Goal: Information Seeking & Learning: Check status

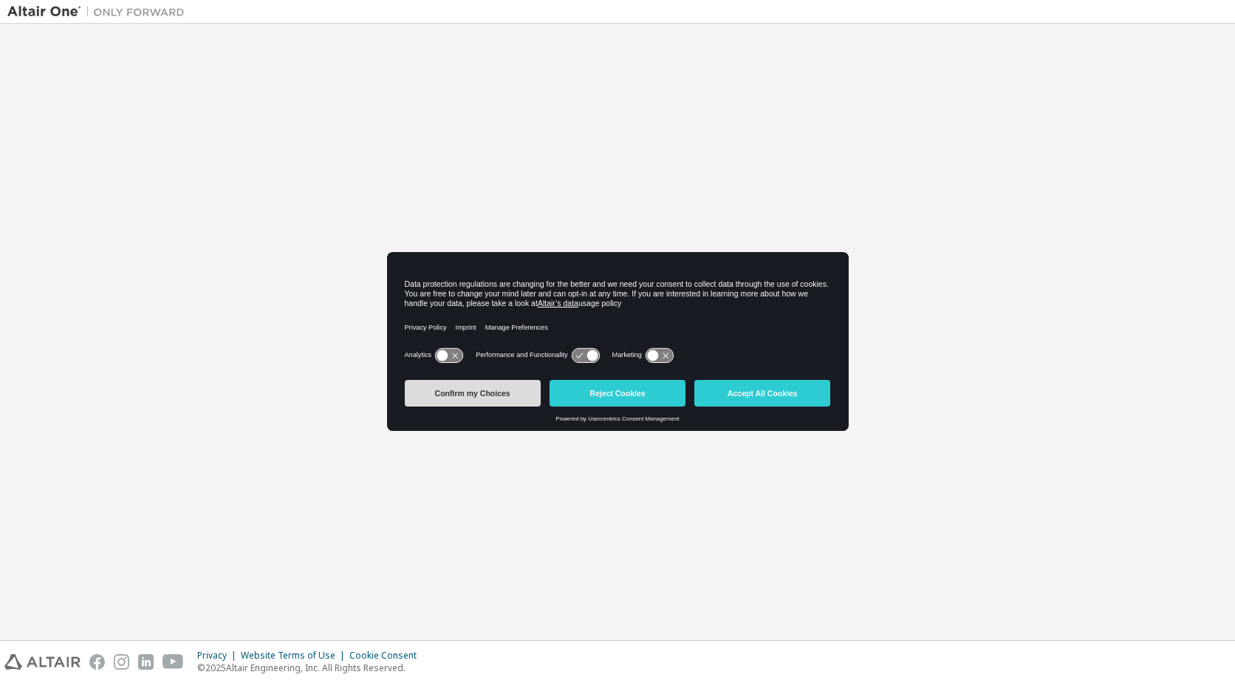
click at [465, 398] on button "Confirm my Choices" at bounding box center [473, 393] width 136 height 27
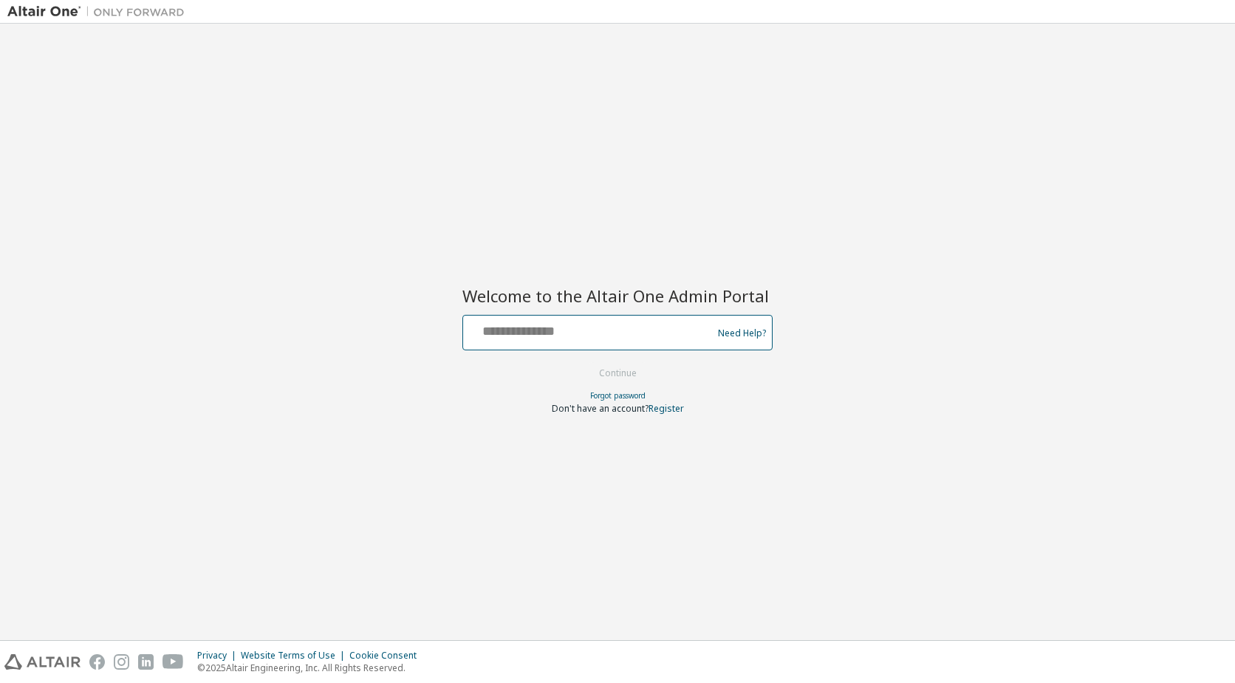
click at [589, 337] on input "text" at bounding box center [590, 328] width 242 height 21
type input "**********"
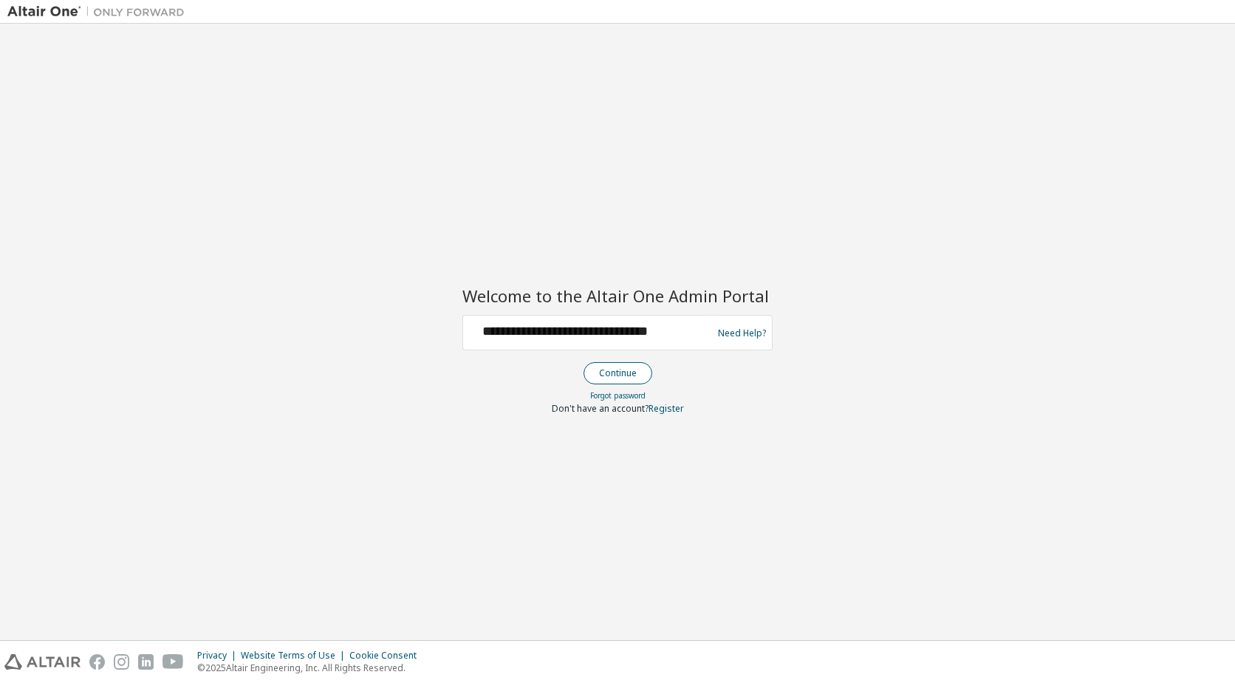
click at [622, 378] on button "Continue" at bounding box center [618, 373] width 69 height 22
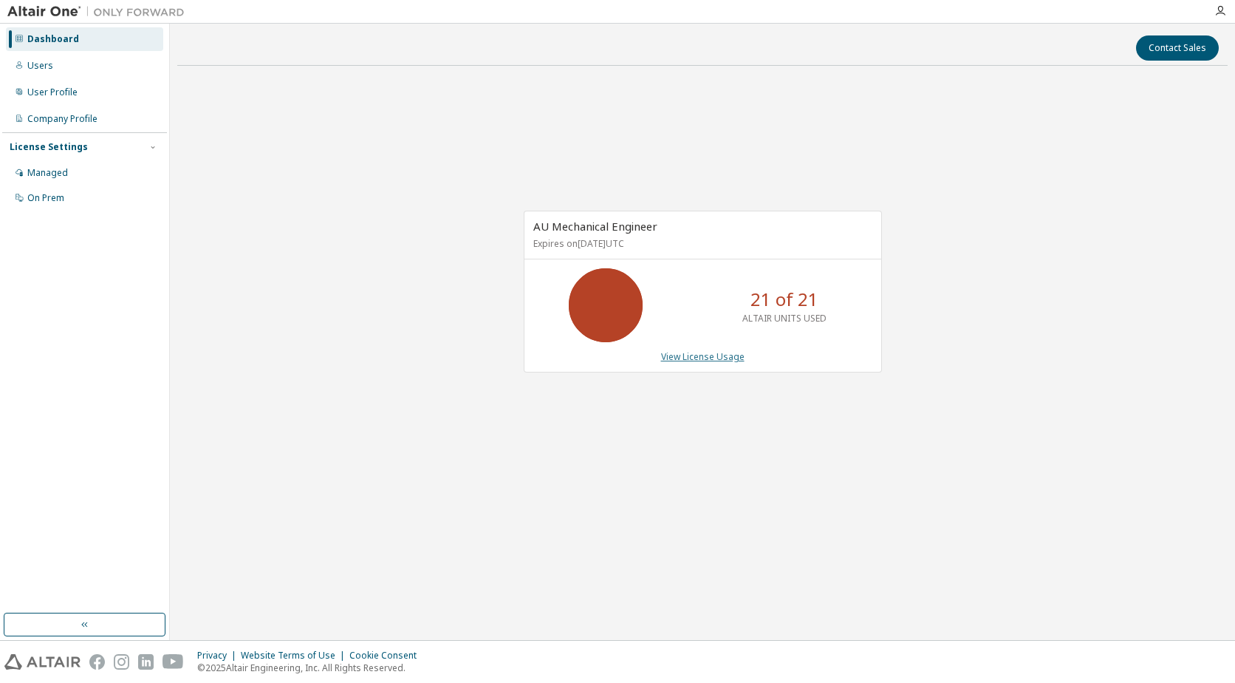
click at [683, 355] on link "View License Usage" at bounding box center [702, 356] width 83 height 13
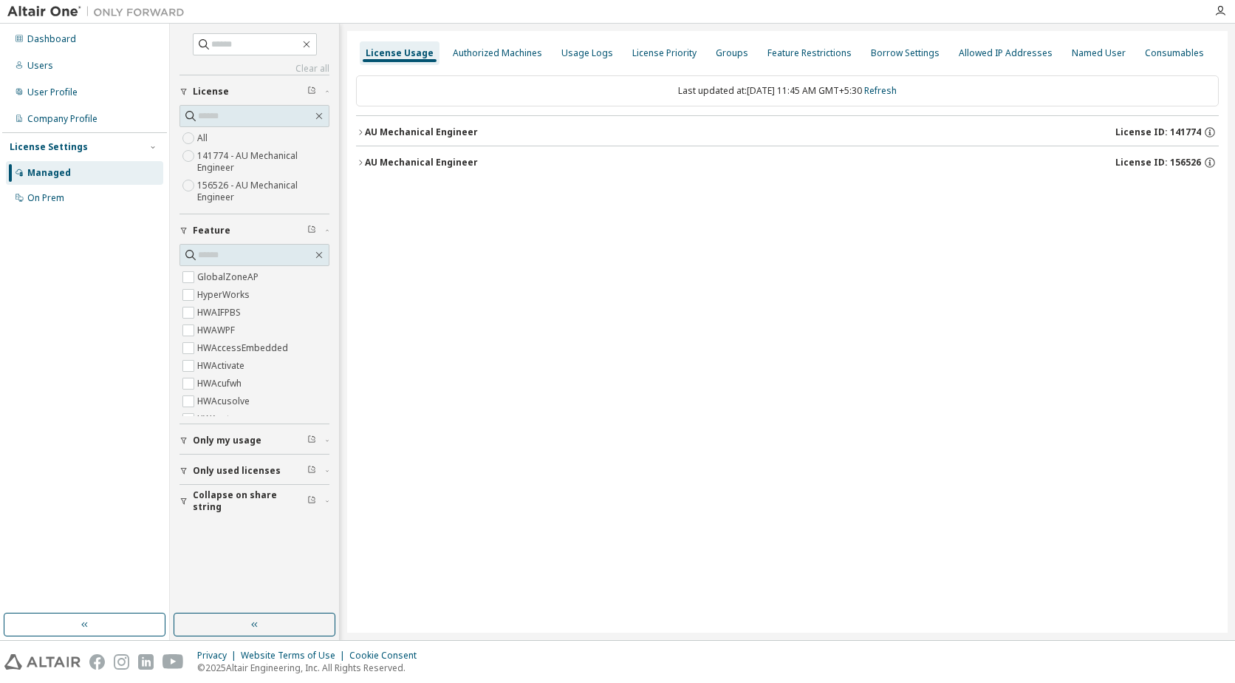
click at [365, 132] on div "AU Mechanical Engineer" at bounding box center [421, 132] width 113 height 12
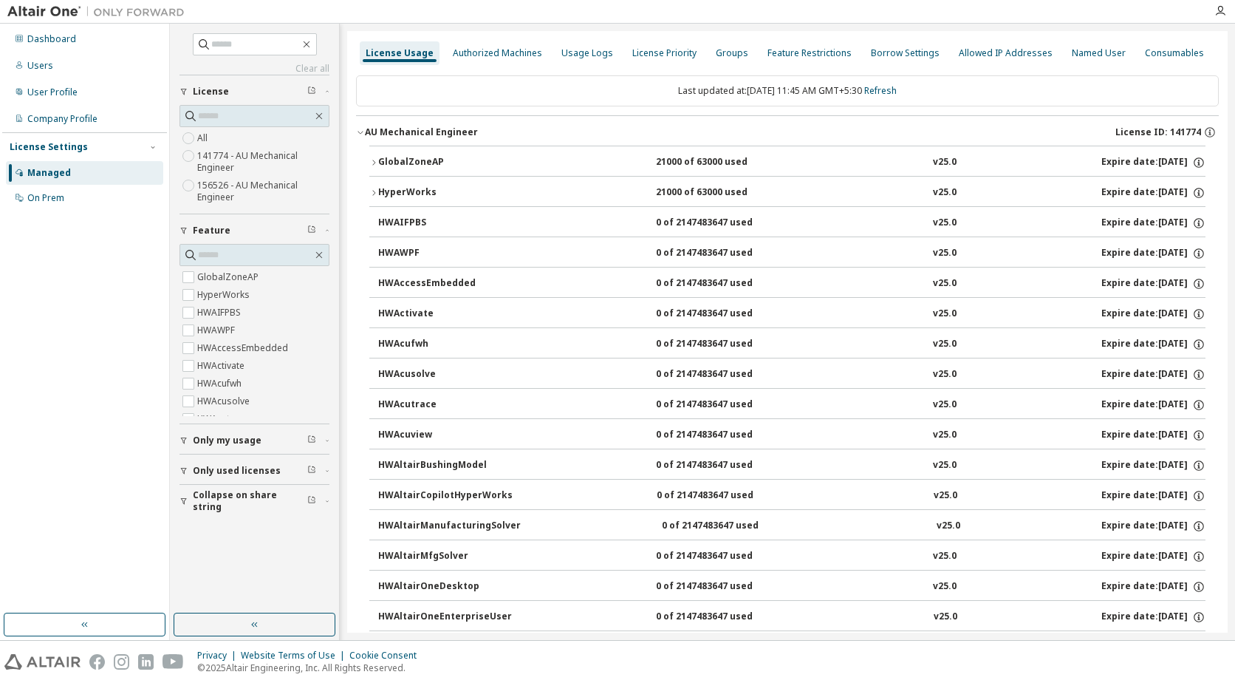
click at [375, 156] on button "GlobalZoneAP 21000 of 63000 used v25.0 Expire date: [DATE]" at bounding box center [787, 162] width 836 height 33
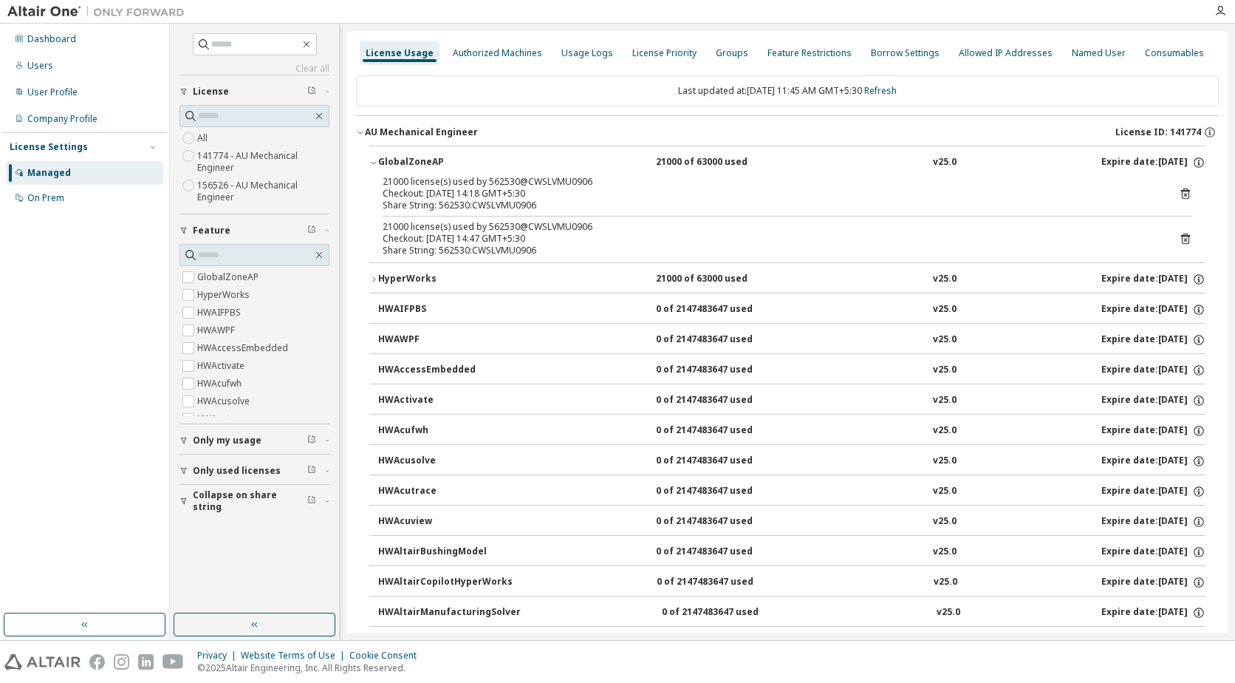
click at [375, 156] on button "GlobalZoneAP 21000 of 63000 used v25.0 Expire date: [DATE]" at bounding box center [787, 162] width 836 height 33
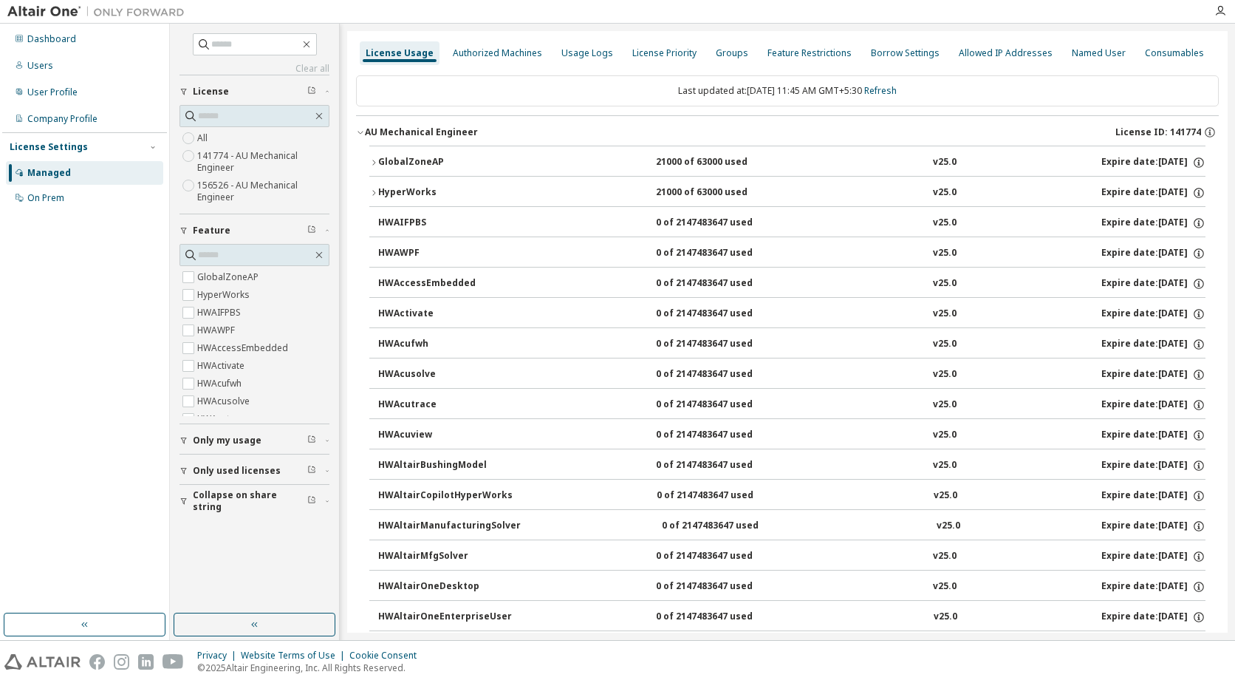
click at [372, 193] on icon "button" at bounding box center [373, 192] width 9 height 9
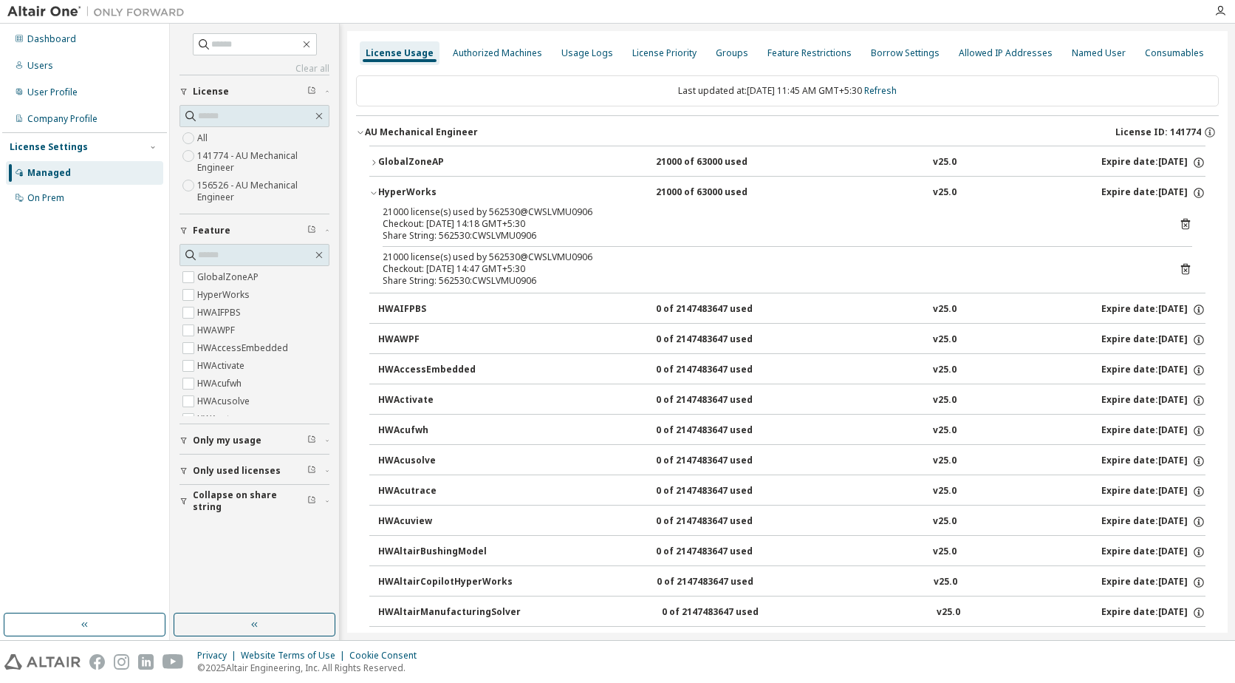
click at [372, 193] on icon "button" at bounding box center [373, 193] width 5 height 3
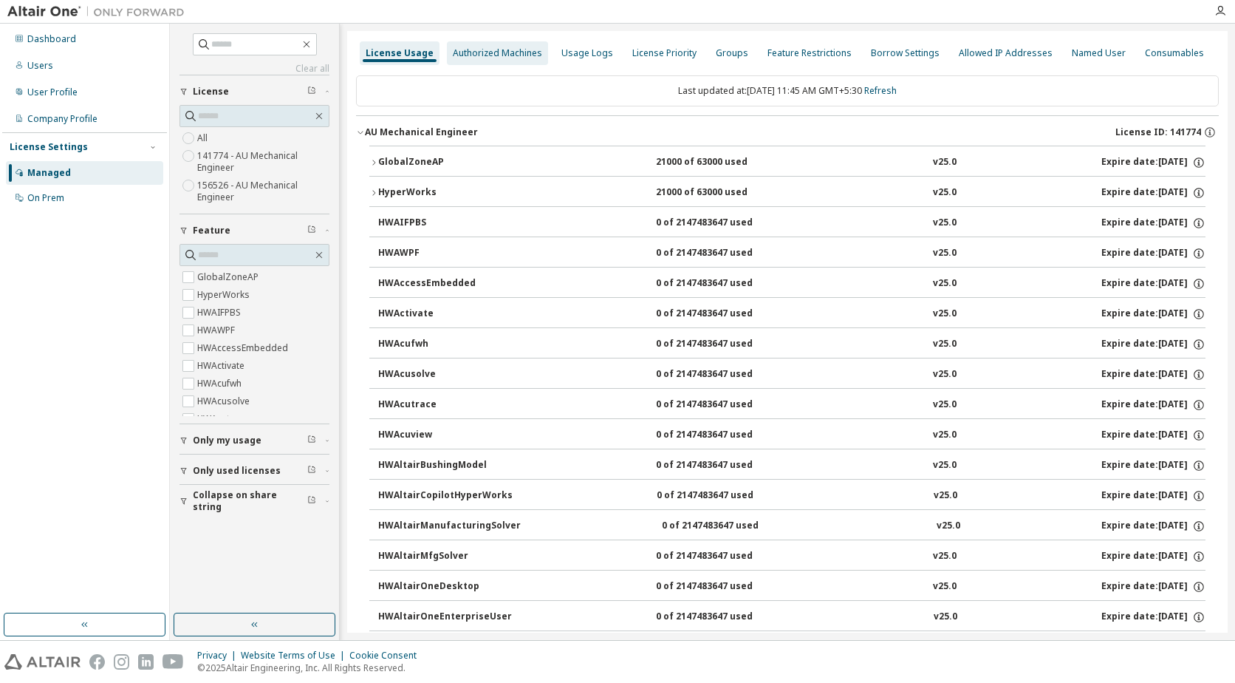
click at [506, 51] on div "Authorized Machines" at bounding box center [497, 53] width 89 height 12
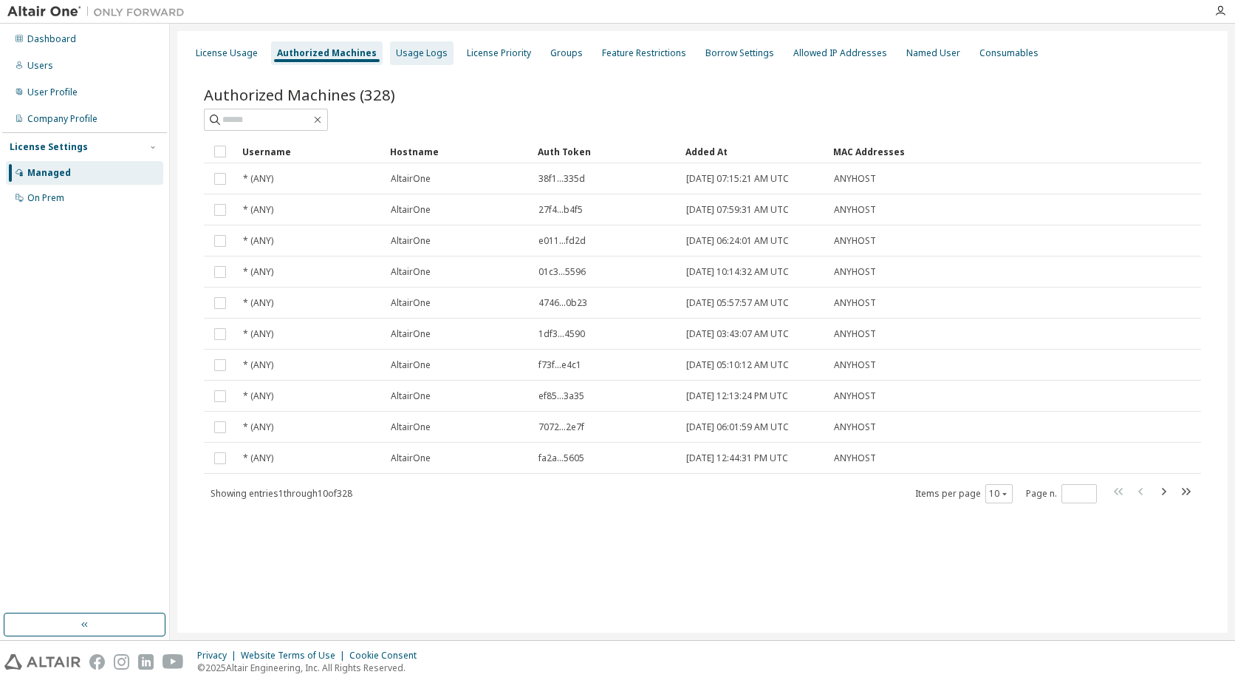
click at [408, 52] on div "Usage Logs" at bounding box center [422, 53] width 52 height 12
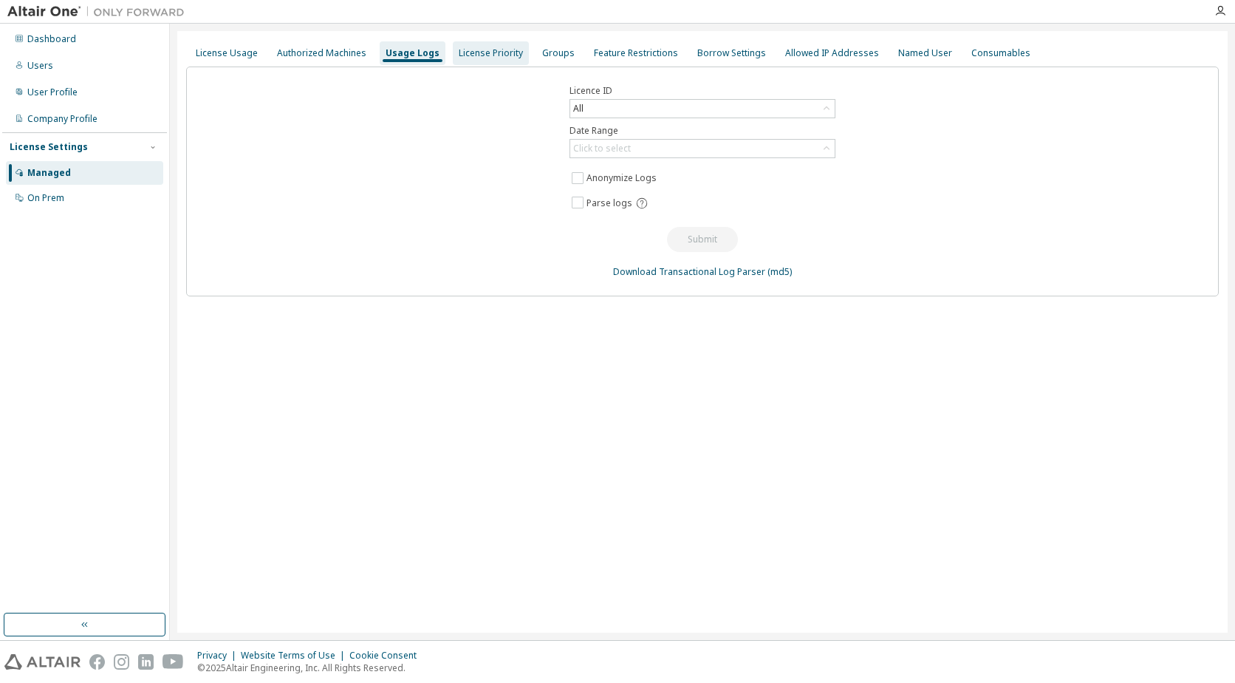
click at [468, 57] on div "License Priority" at bounding box center [491, 53] width 64 height 12
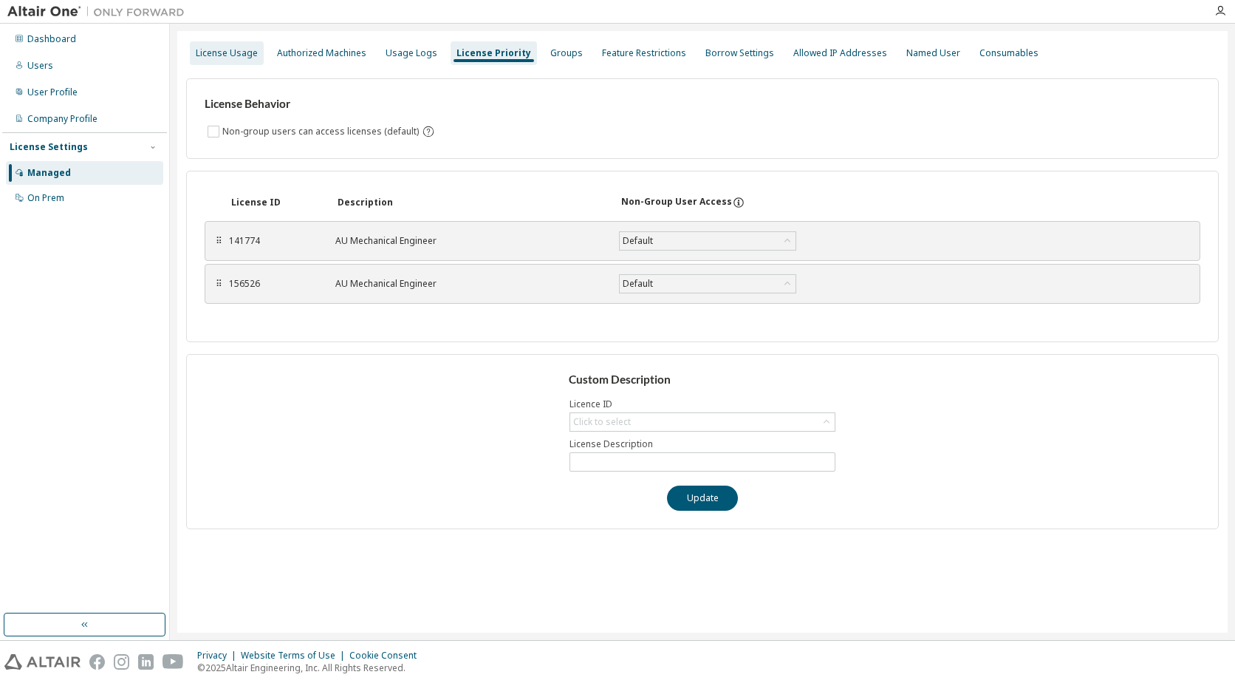
click at [228, 52] on div "License Usage" at bounding box center [227, 53] width 62 height 12
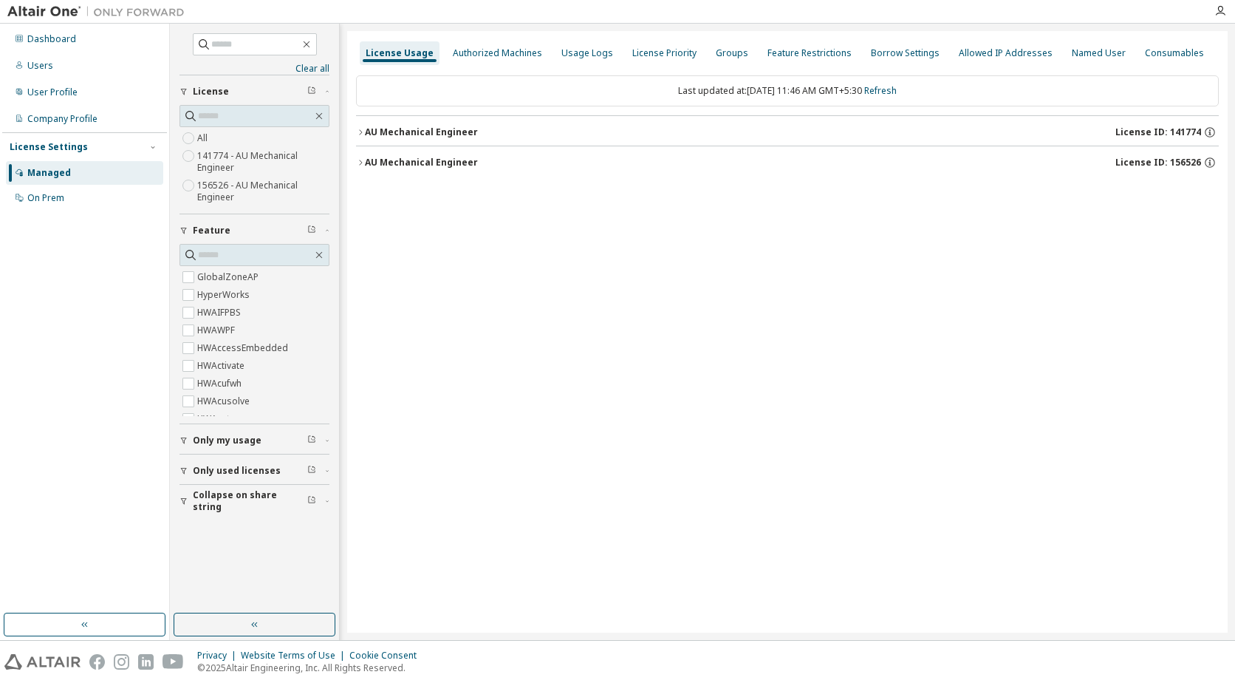
click at [361, 135] on icon "button" at bounding box center [360, 132] width 9 height 9
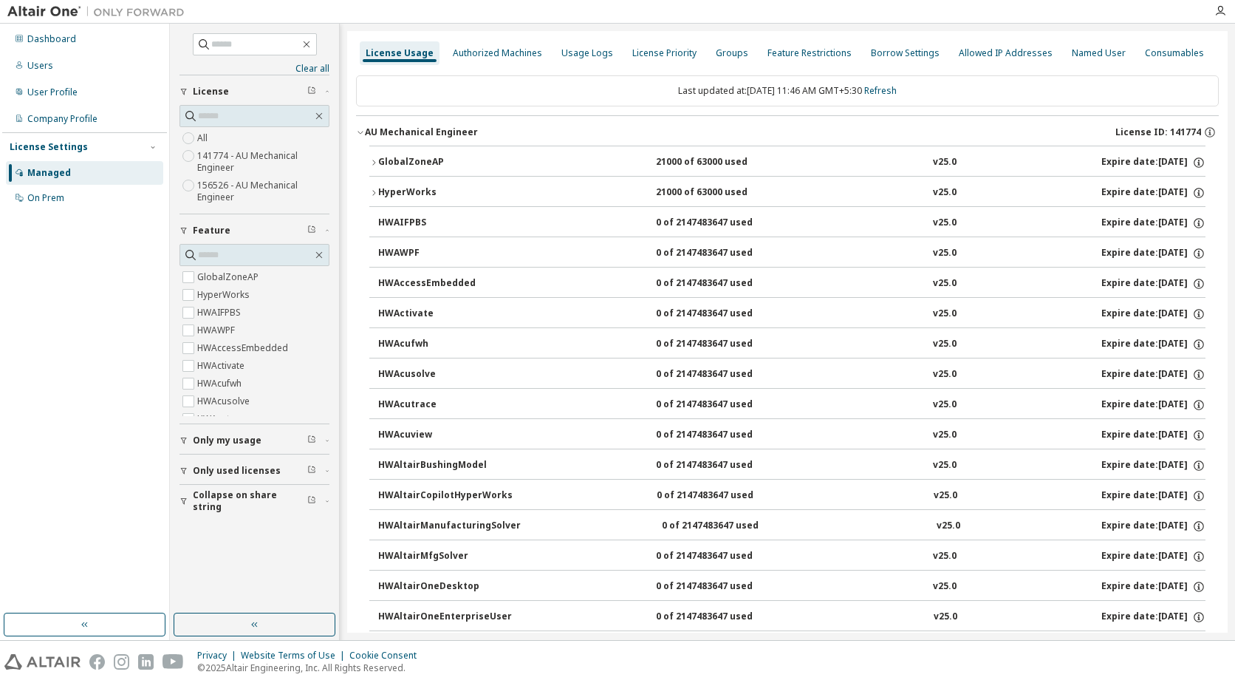
click at [374, 161] on icon "button" at bounding box center [373, 162] width 3 height 5
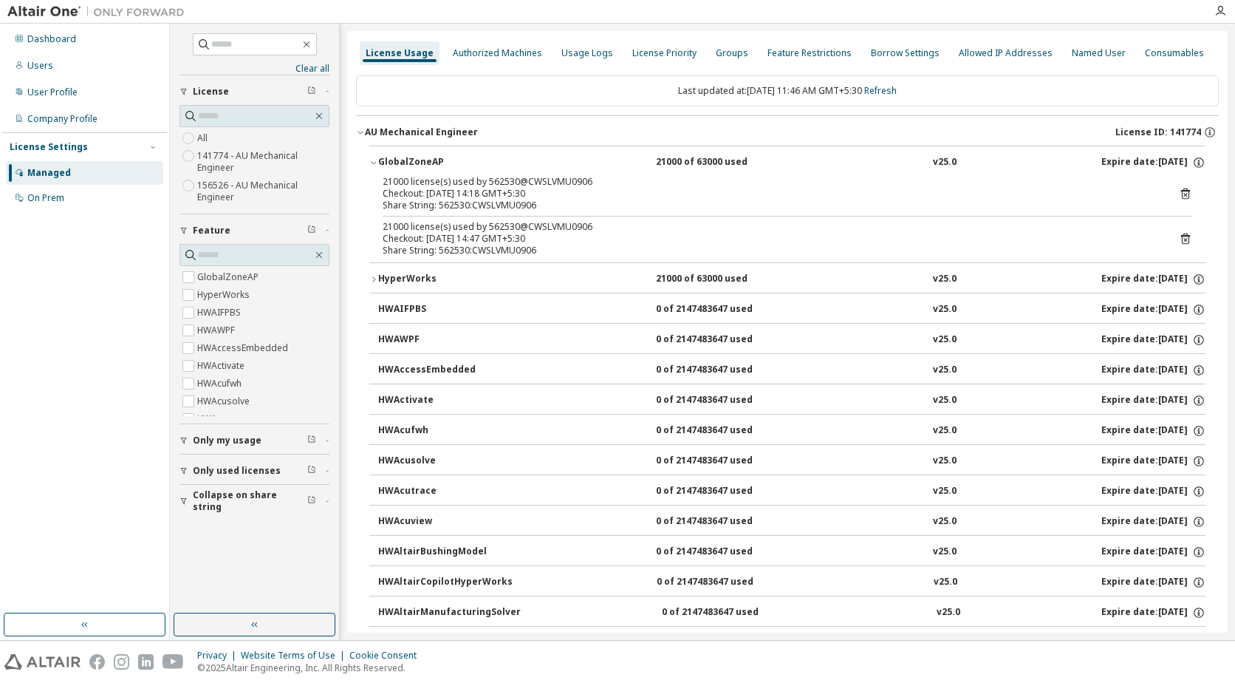
click at [374, 161] on icon "button" at bounding box center [373, 162] width 9 height 9
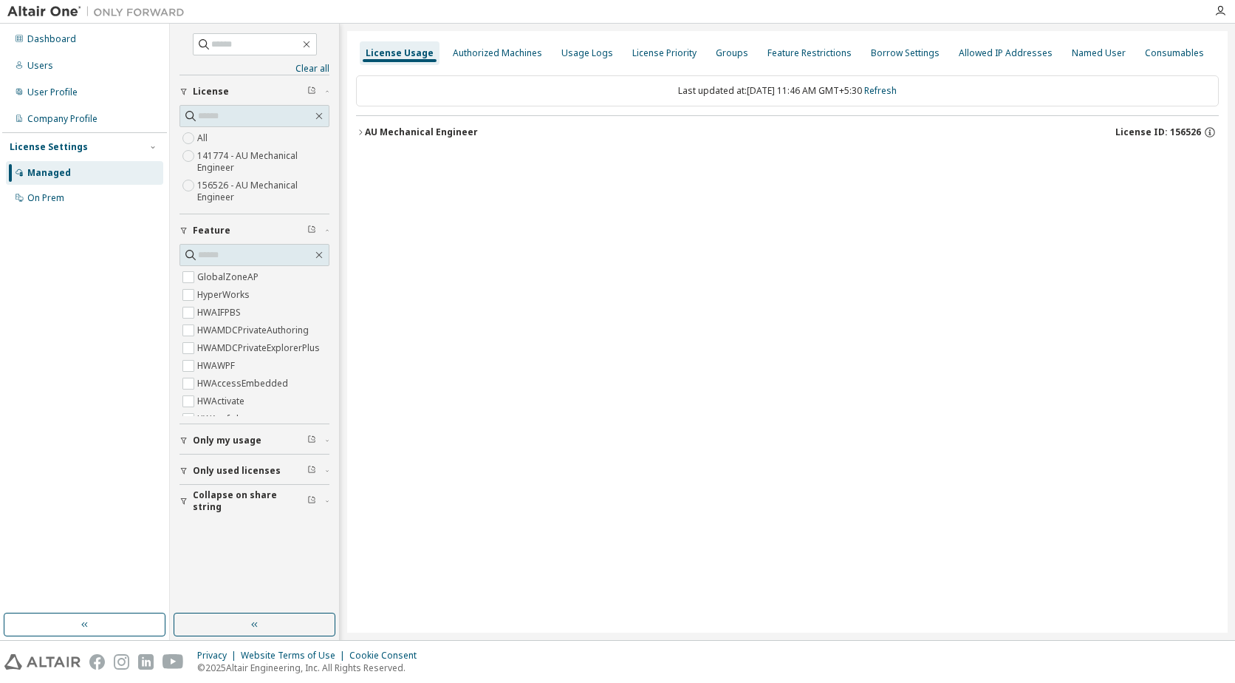
click at [358, 134] on icon "button" at bounding box center [360, 132] width 9 height 9
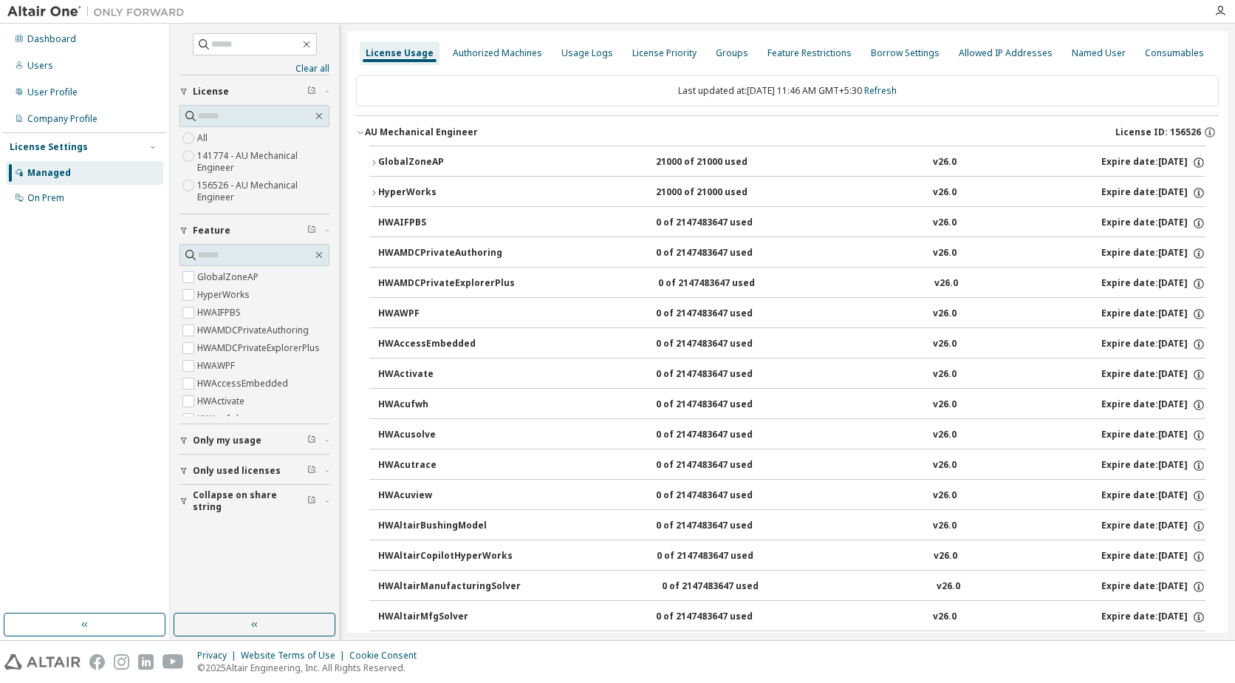
click at [373, 168] on button "GlobalZoneAP 21000 of 21000 used v26.0 Expire date: [DATE]" at bounding box center [787, 162] width 836 height 33
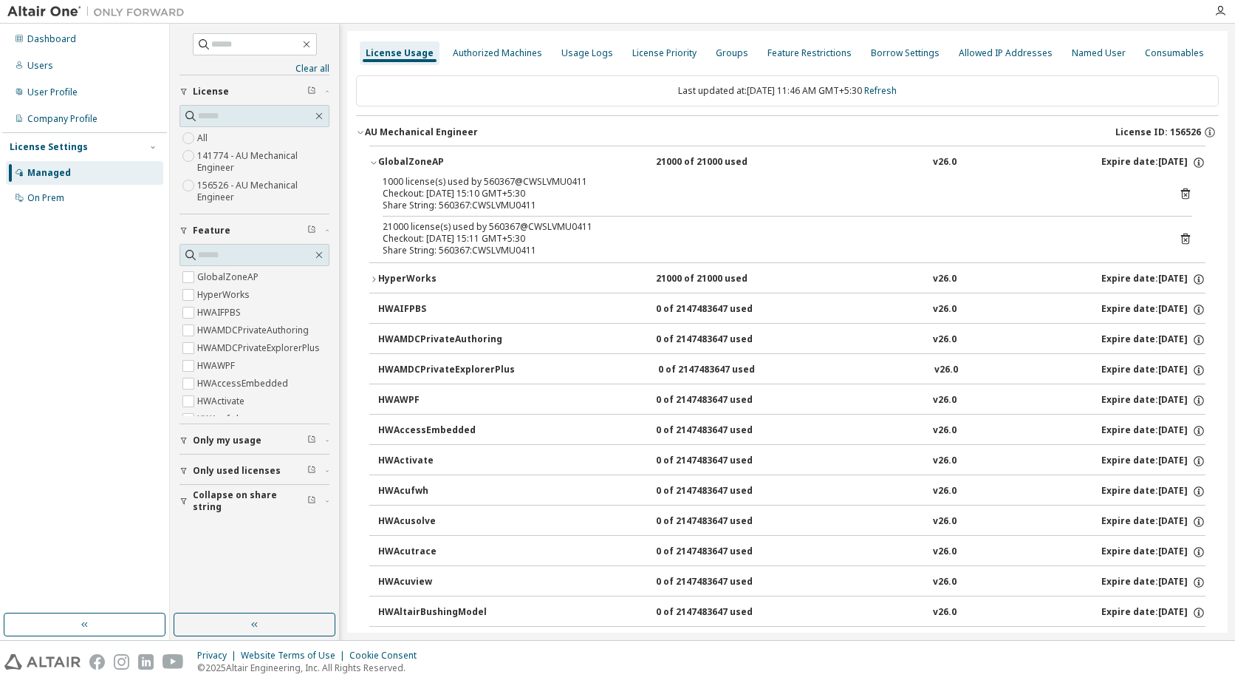
click at [373, 168] on button "GlobalZoneAP 21000 of 21000 used v26.0 Expire date: [DATE]" at bounding box center [787, 162] width 836 height 33
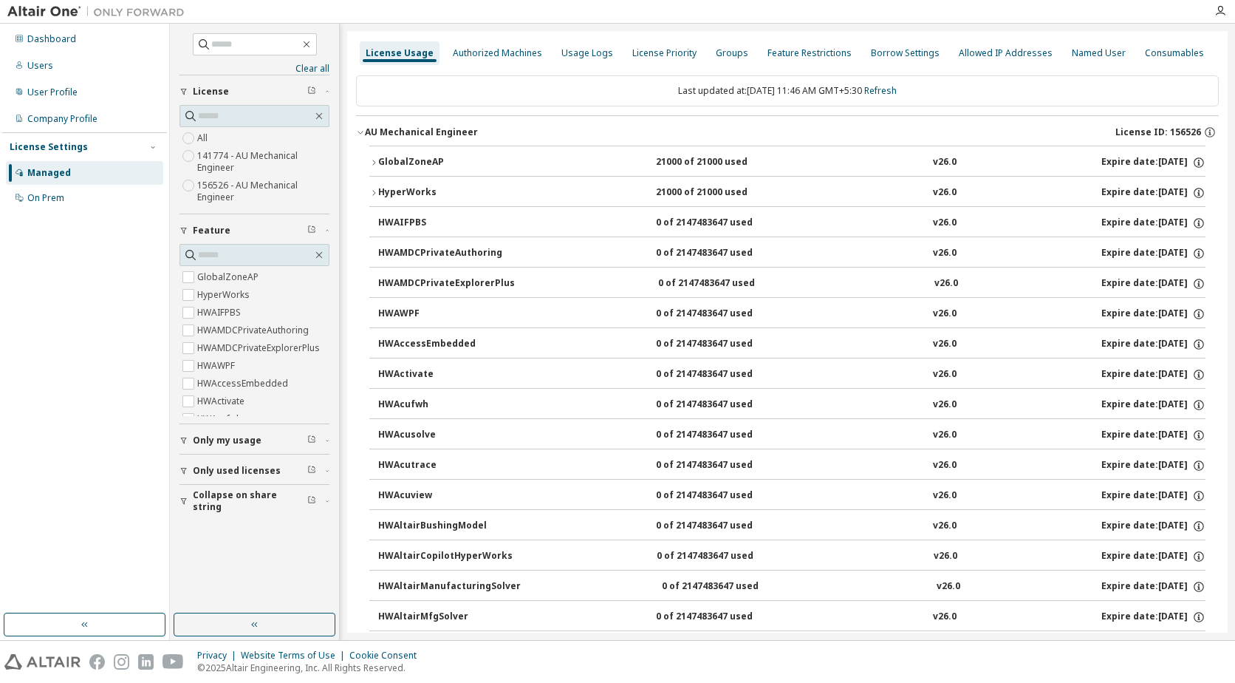
click at [375, 190] on icon "button" at bounding box center [373, 192] width 9 height 9
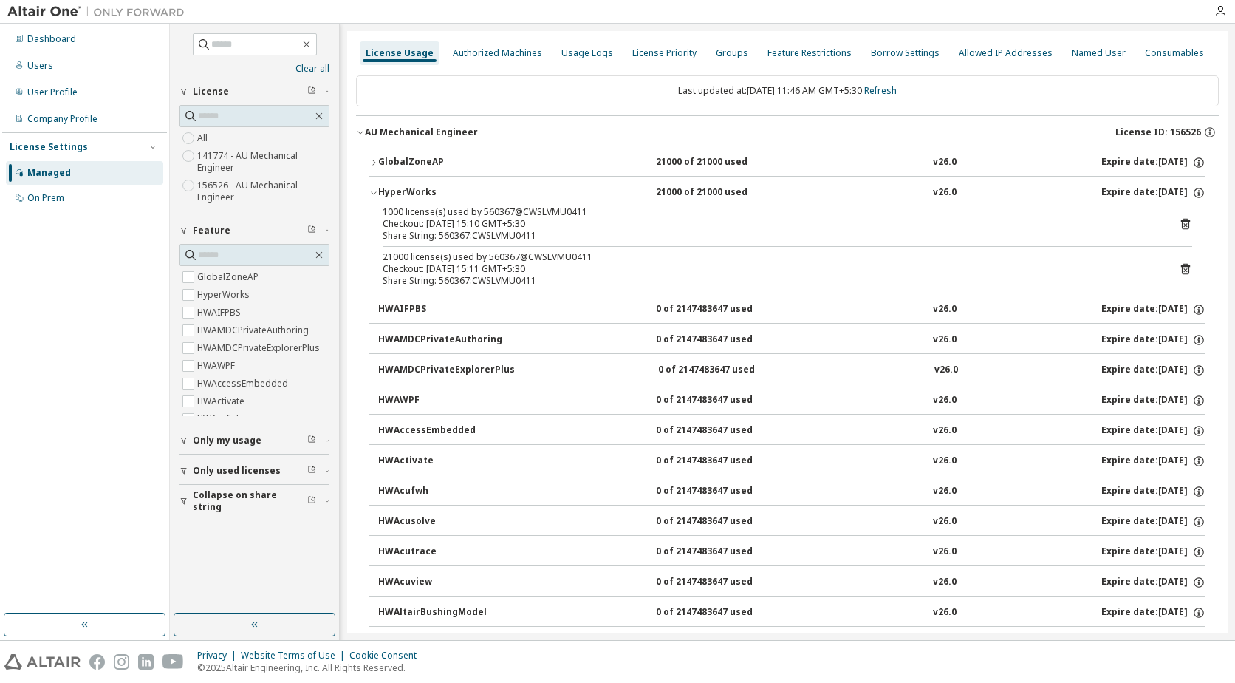
click at [375, 190] on icon "button" at bounding box center [373, 192] width 9 height 9
